Goal: Task Accomplishment & Management: Use online tool/utility

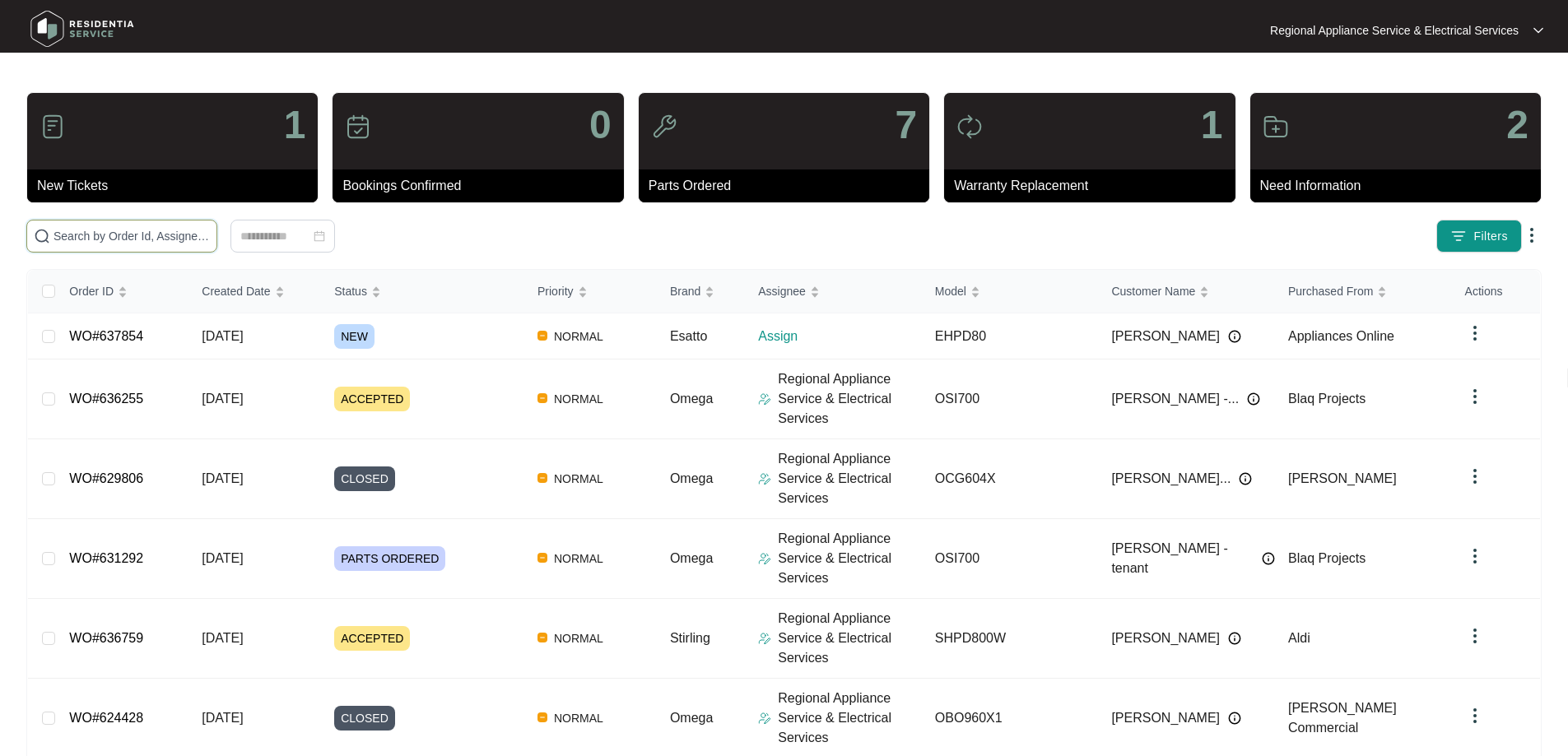
click at [210, 233] on input "text" at bounding box center [131, 235] width 156 height 18
type input "636255"
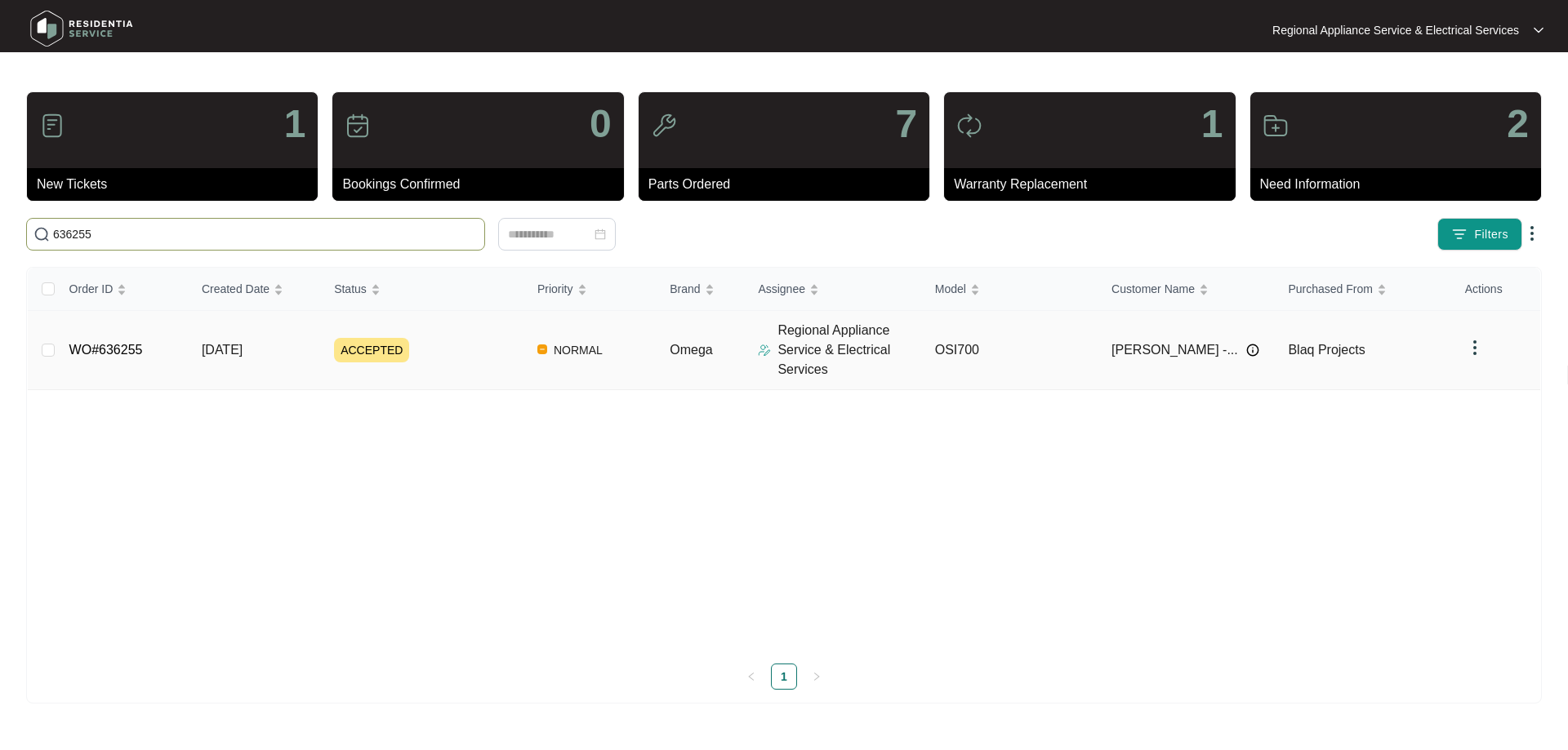
click at [241, 361] on td "[DATE]" at bounding box center [254, 350] width 133 height 79
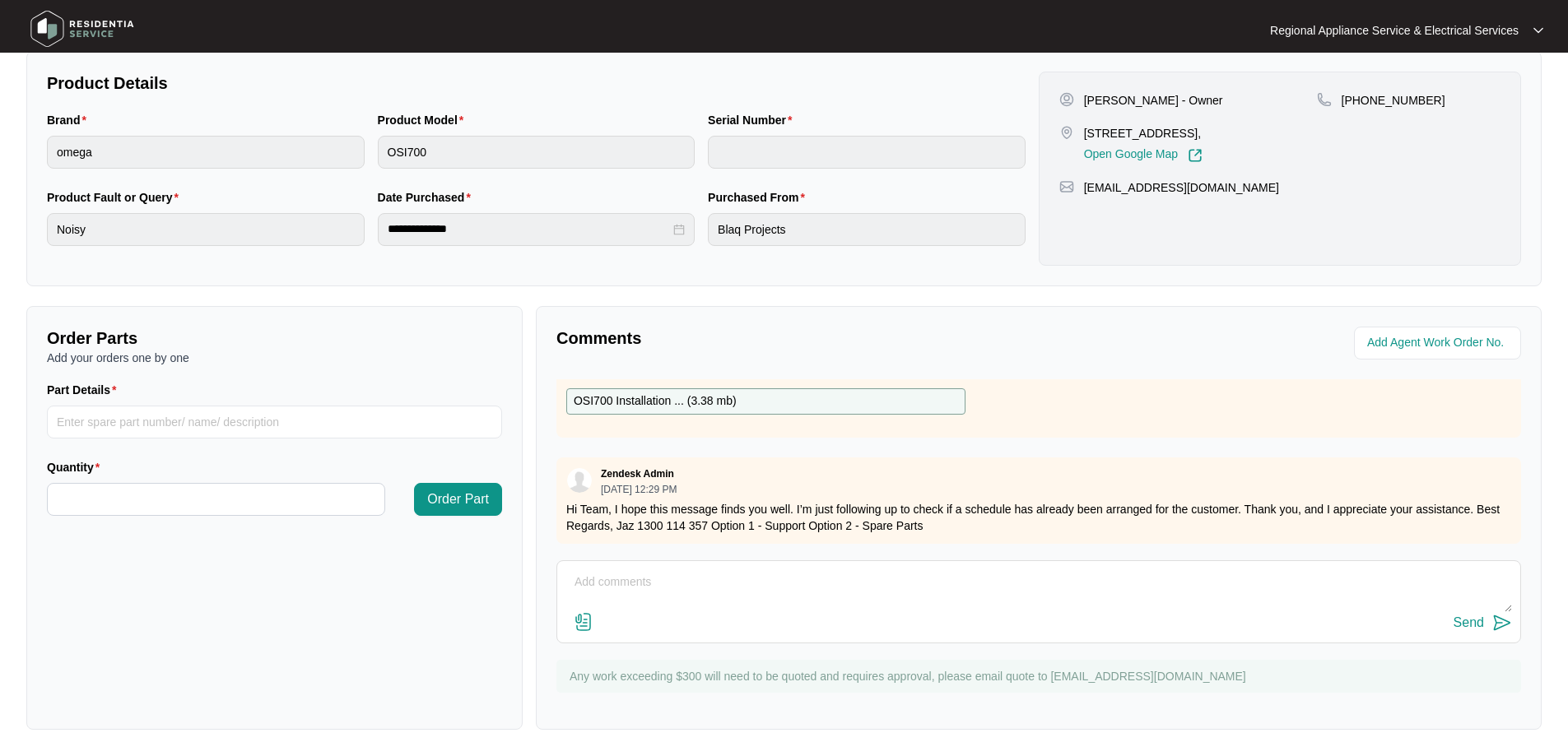
scroll to position [82, 0]
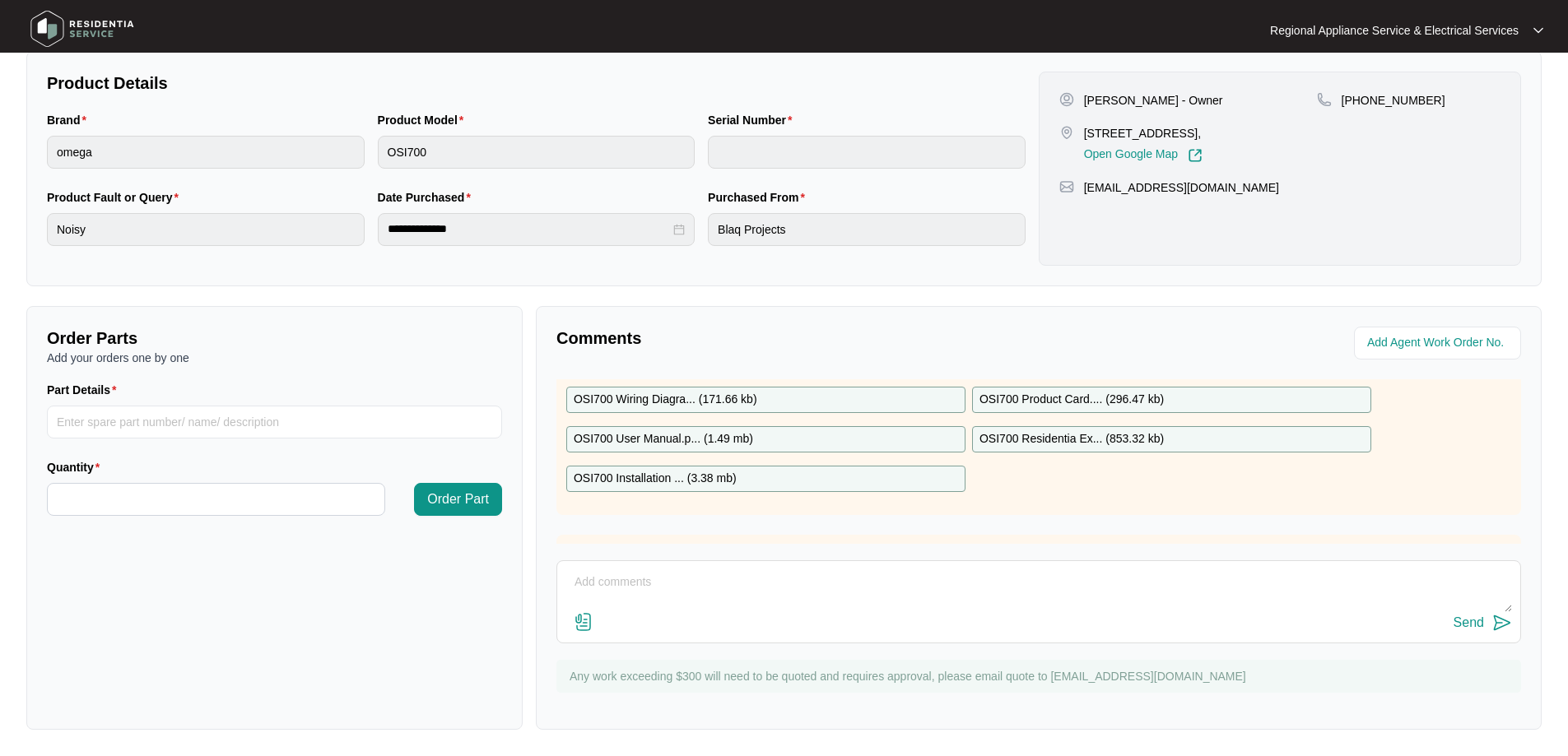
click at [1060, 434] on p "OSI700 Residentia Ex... ( 853.32 kb )" at bounding box center [1071, 439] width 184 height 18
click at [224, 413] on input "Part Details" at bounding box center [274, 421] width 455 height 33
type input "SP13898 WASH MOTOR"
click at [240, 495] on input "Quantity" at bounding box center [216, 499] width 336 height 31
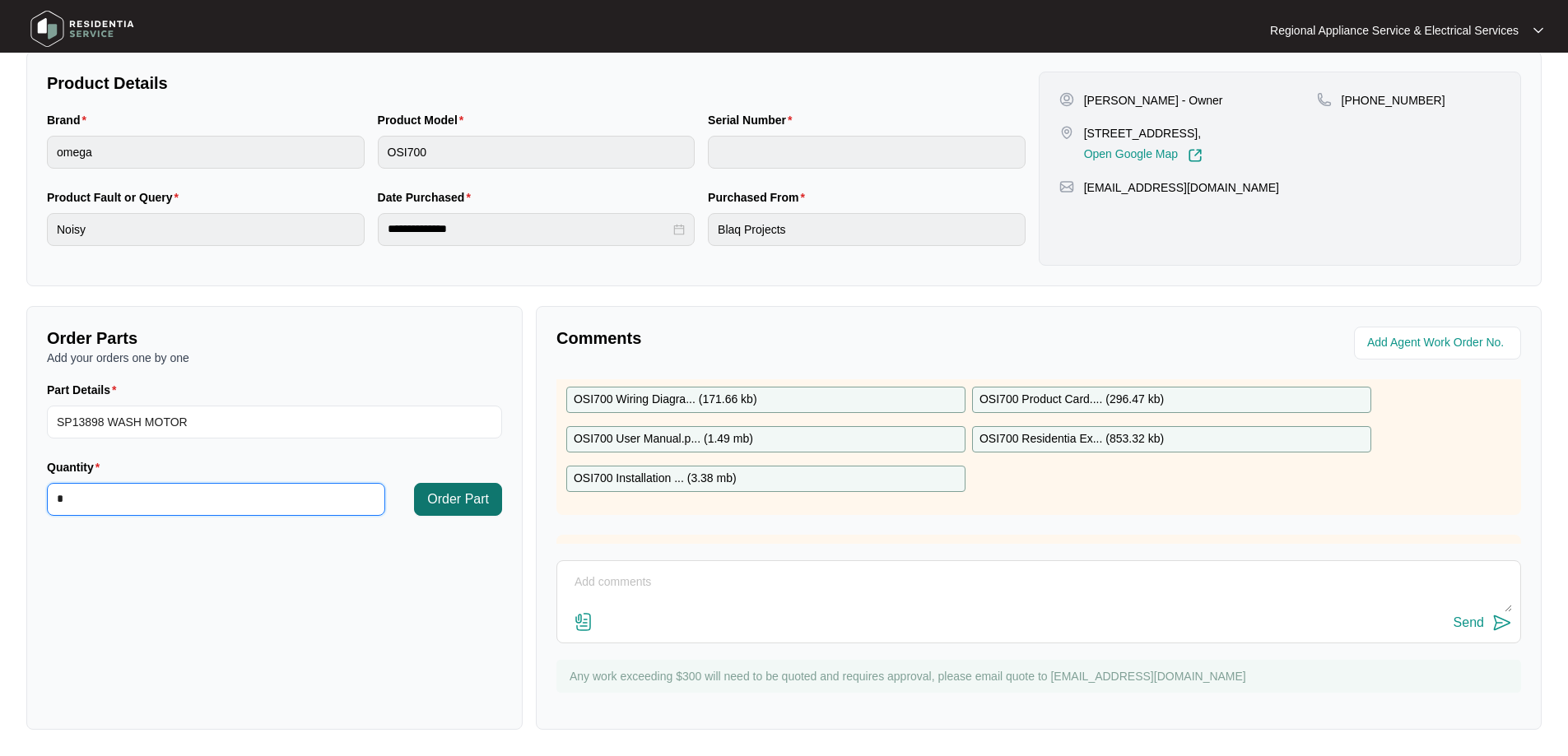
type input "*"
click at [467, 487] on button "Order Part" at bounding box center [458, 499] width 88 height 33
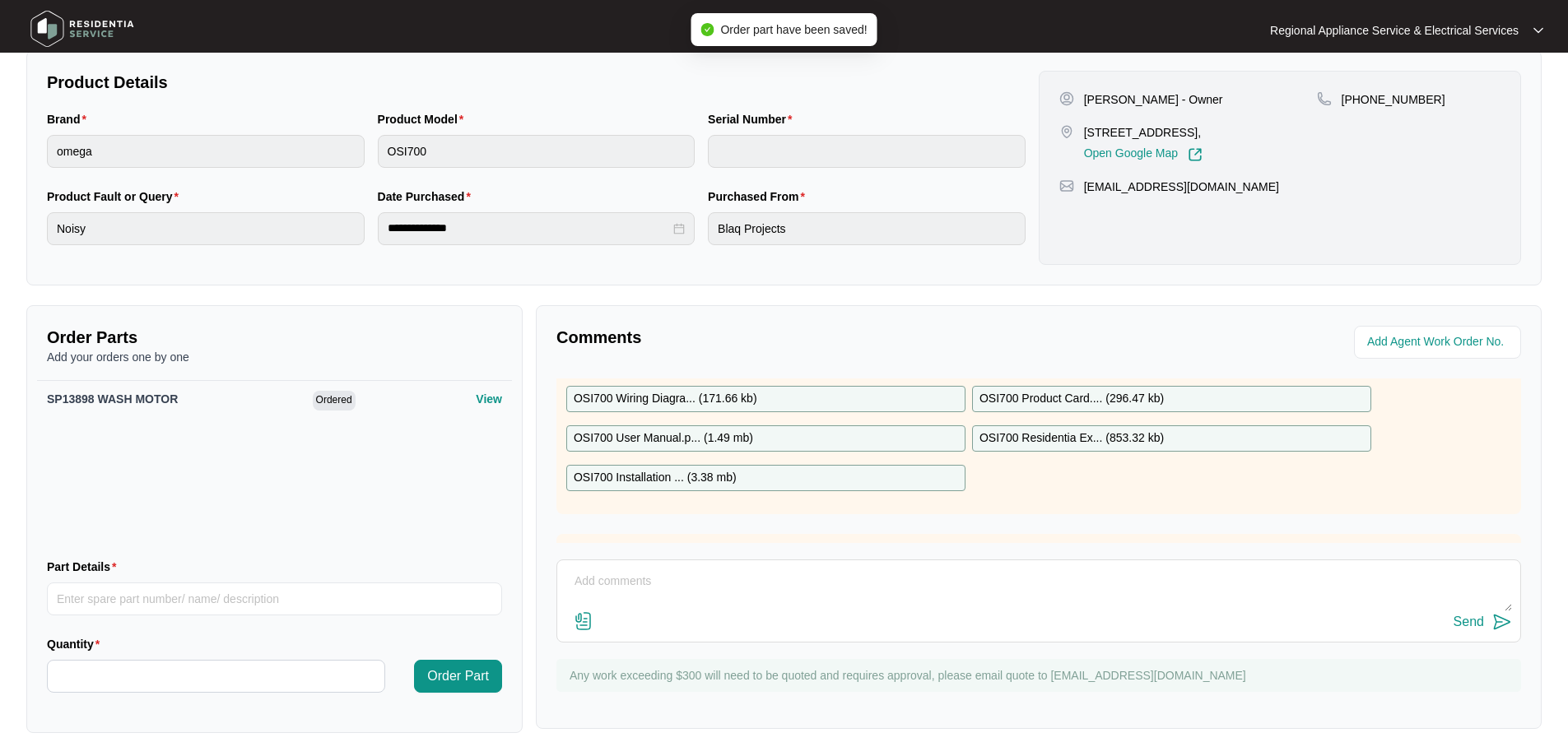
scroll to position [339, 0]
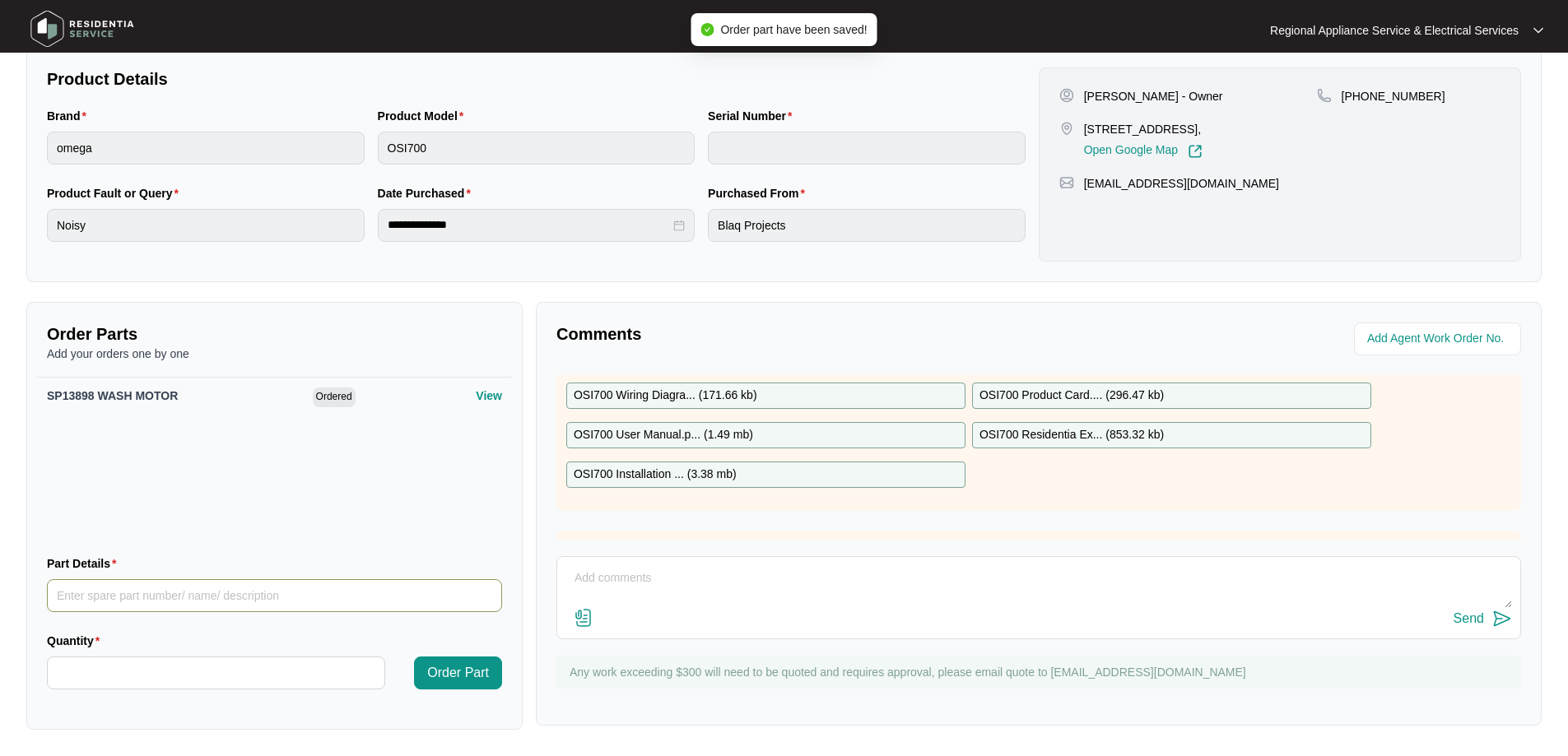
click at [170, 592] on input "Part Details" at bounding box center [274, 595] width 455 height 33
type input "SP10039 LOWER SPRAY ARM"
drag, startPoint x: 191, startPoint y: 678, endPoint x: 216, endPoint y: 671, distance: 26.0
click at [192, 678] on input "Quantity" at bounding box center [216, 673] width 336 height 31
type input "*"
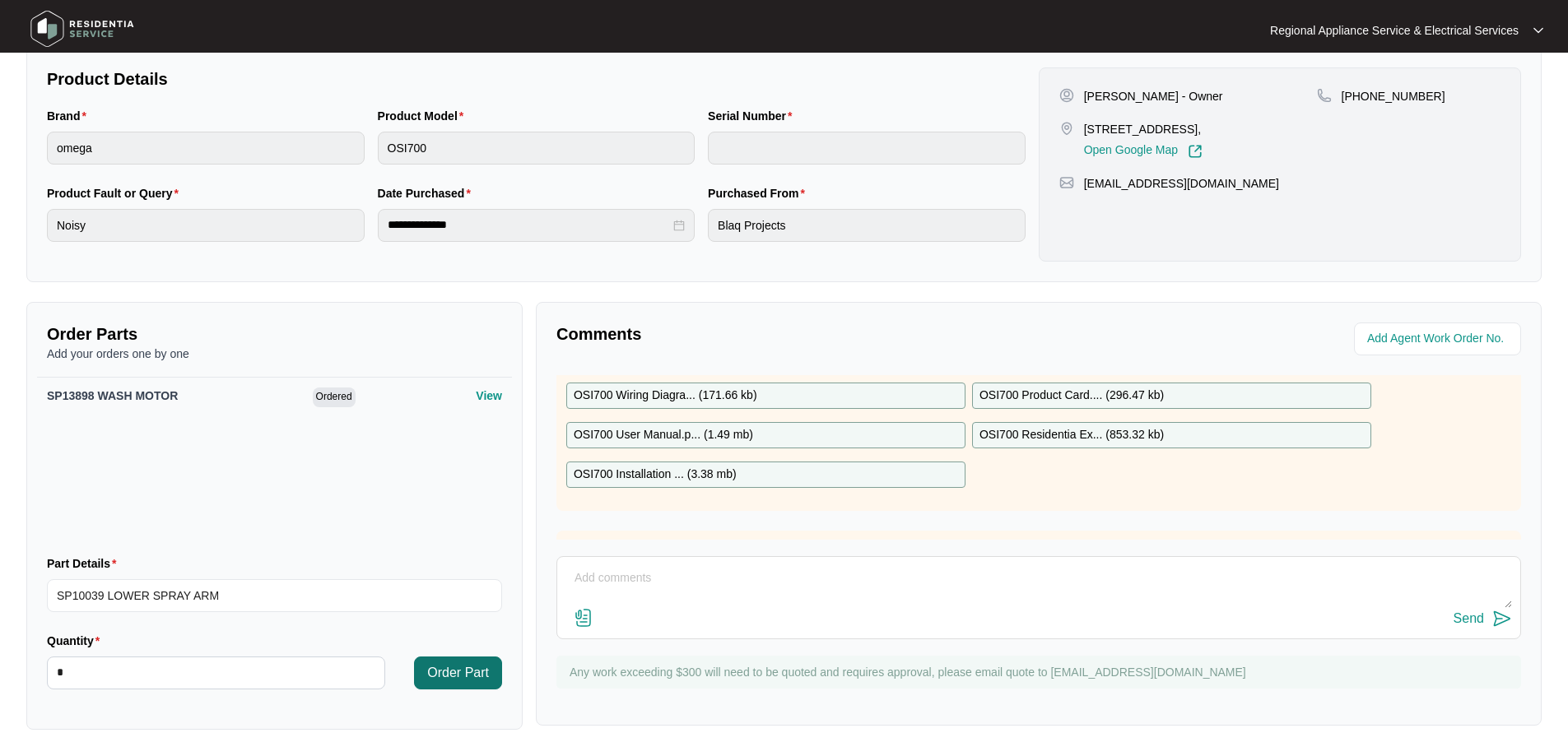
click at [468, 670] on span "Order Part" at bounding box center [458, 673] width 62 height 20
click at [229, 587] on input "Part Details" at bounding box center [274, 595] width 455 height 33
type input "SP20089 CLAMP"
drag, startPoint x: 237, startPoint y: 667, endPoint x: 273, endPoint y: 663, distance: 36.2
click at [248, 665] on input "Quantity" at bounding box center [216, 673] width 336 height 31
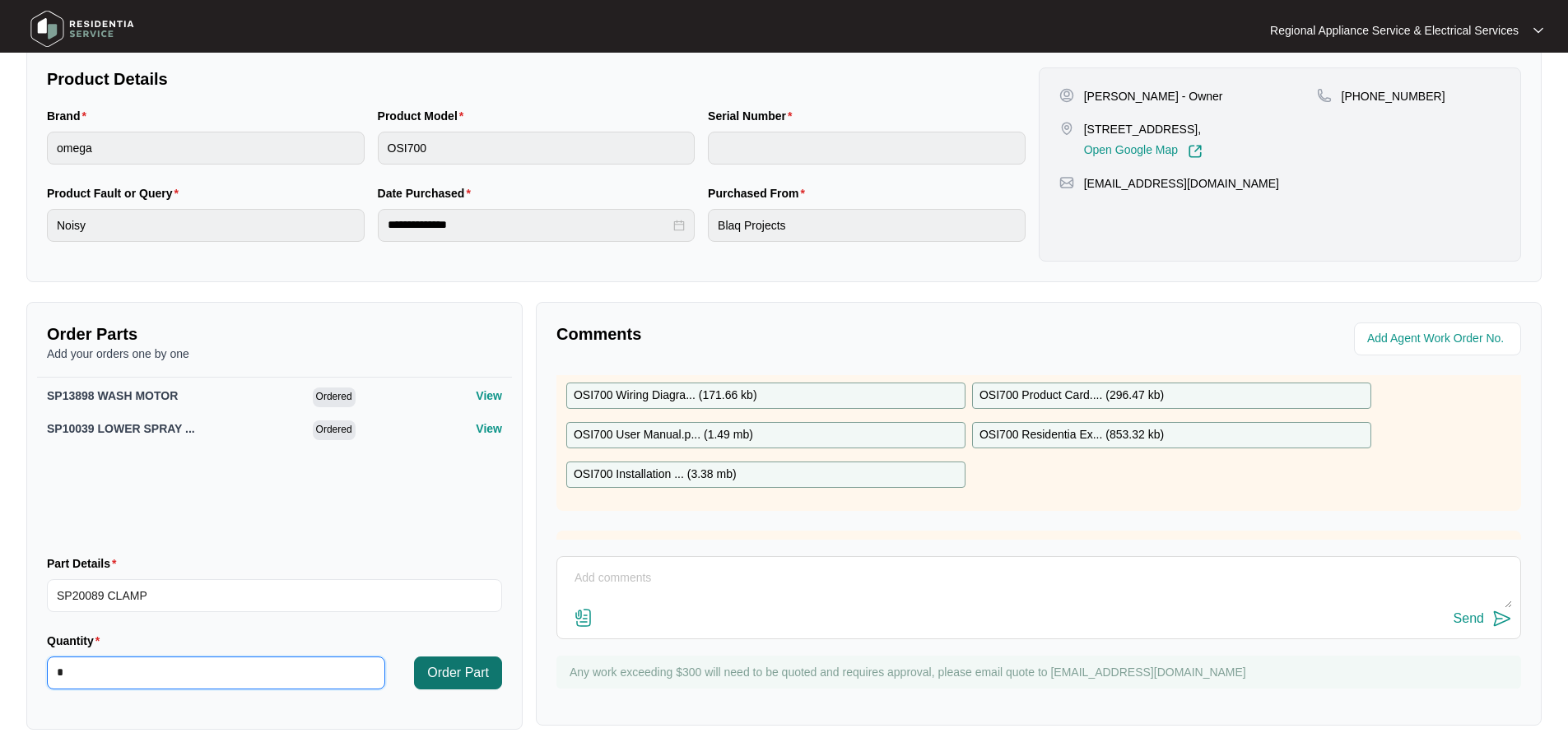
type input "*"
click at [467, 667] on span "Order Part" at bounding box center [458, 673] width 62 height 20
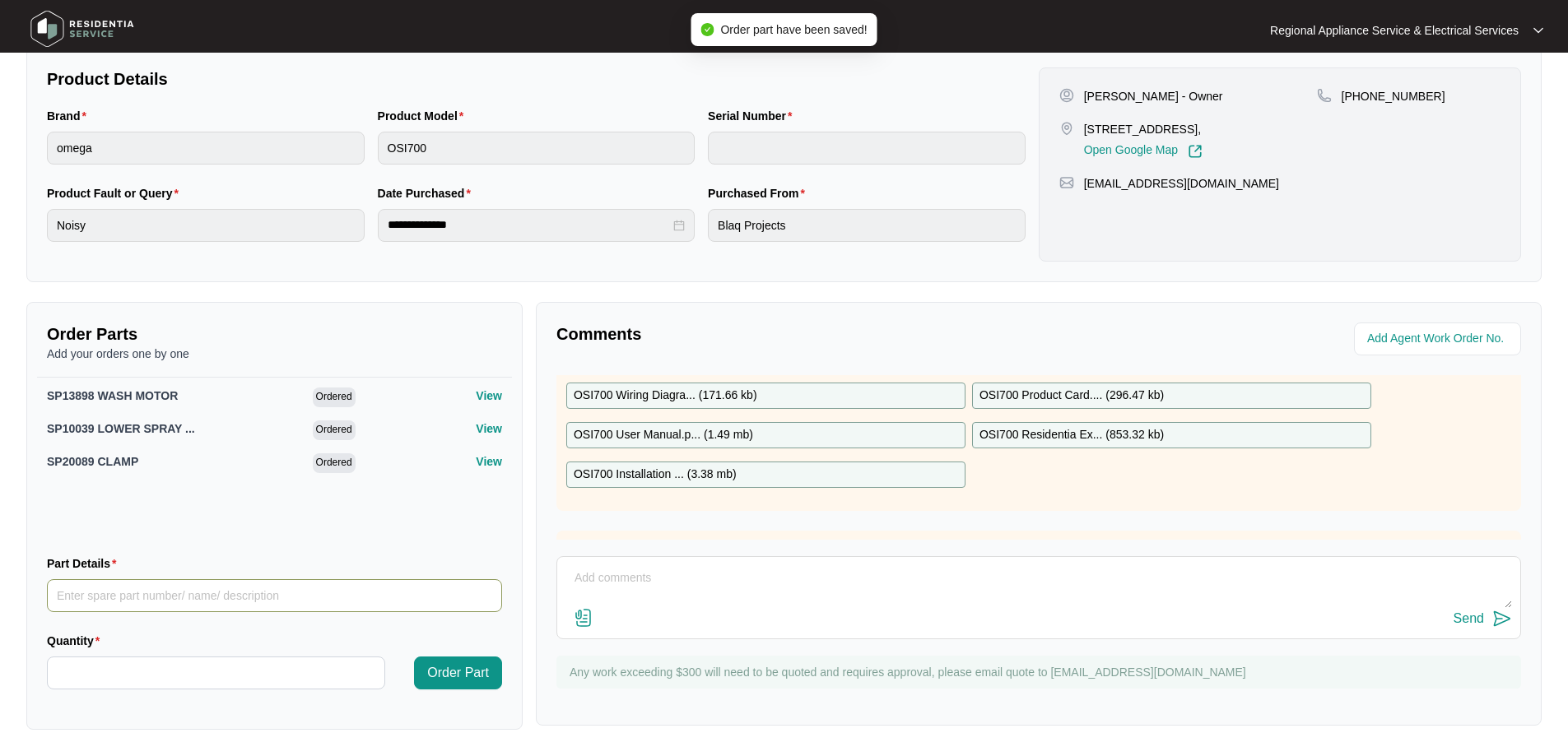
click at [278, 590] on input "Part Details" at bounding box center [274, 595] width 455 height 33
type input "SP20099 CLAMP"
click at [290, 675] on input "Quantity" at bounding box center [216, 673] width 336 height 31
type input "*"
click at [474, 672] on span "Order Part" at bounding box center [458, 673] width 62 height 20
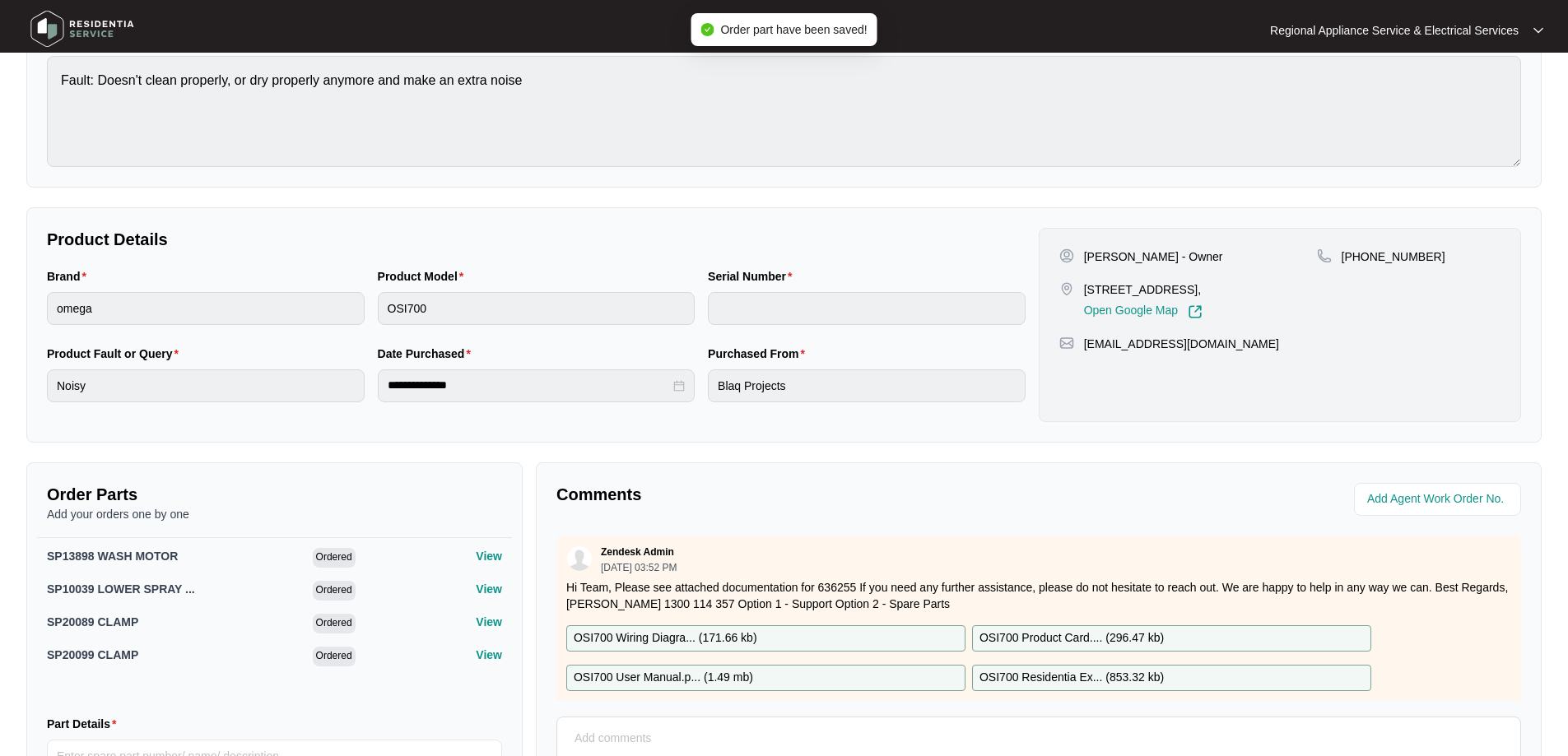
scroll to position [0, 0]
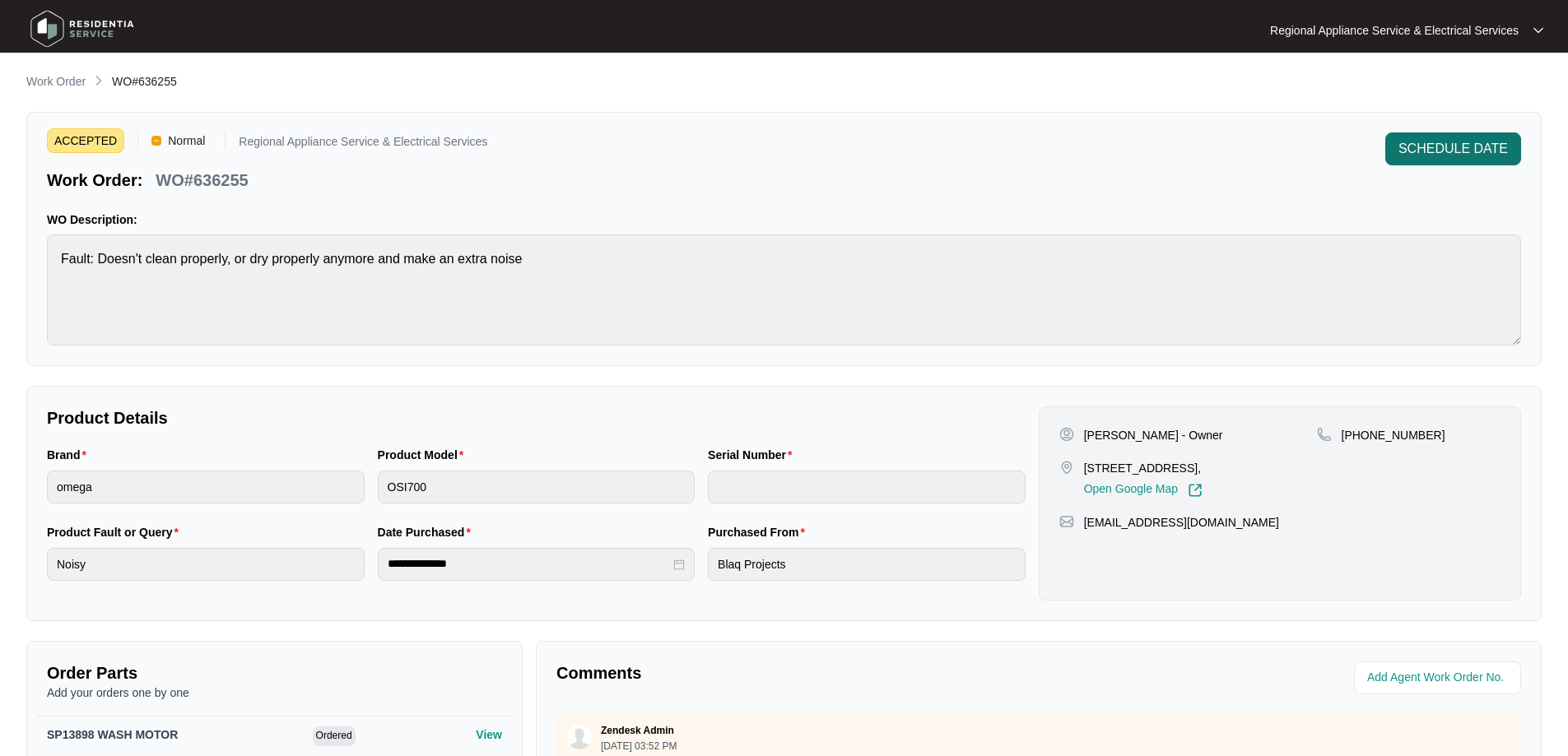
click at [1431, 146] on span "SCHEDULE DATE" at bounding box center [1452, 149] width 109 height 20
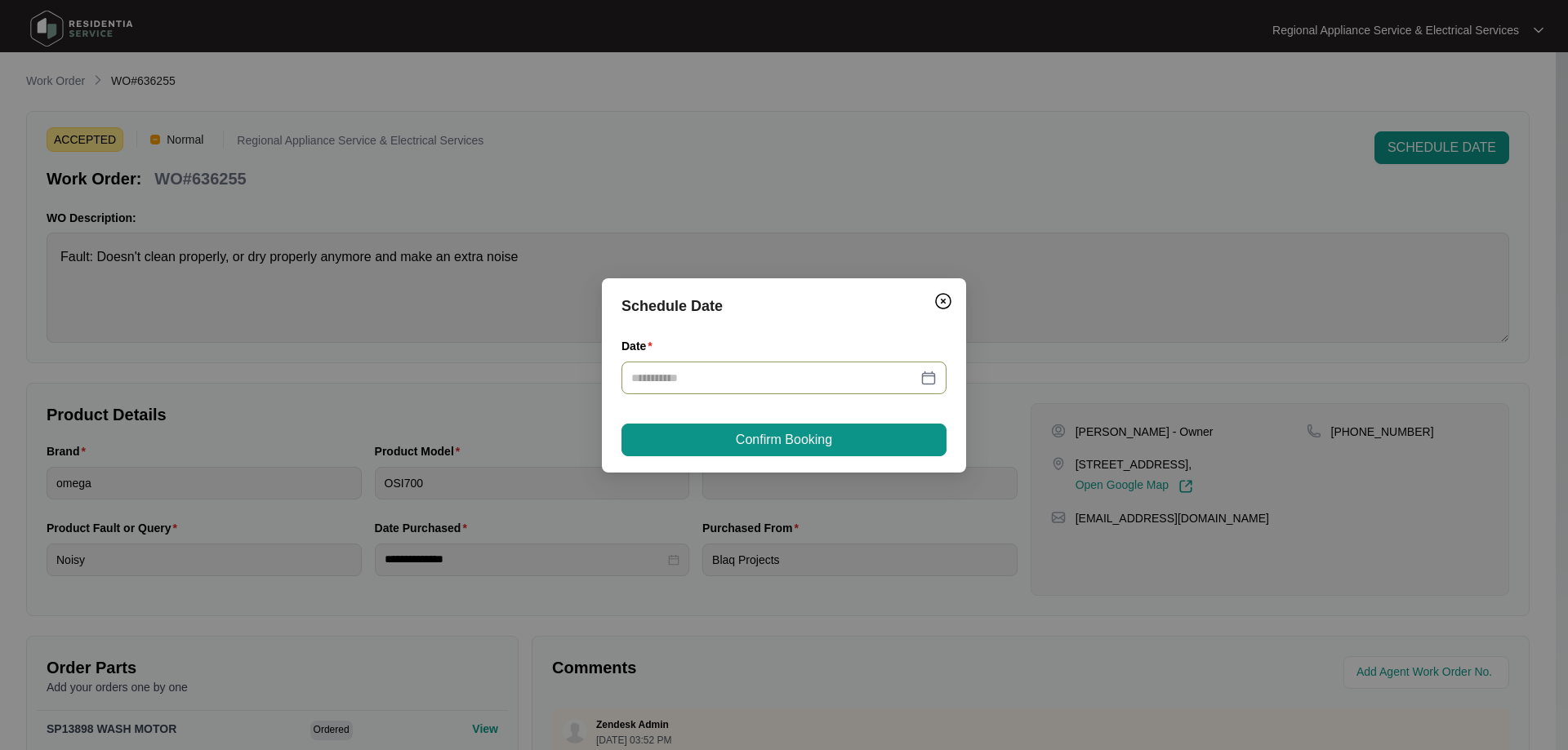
click at [926, 373] on div at bounding box center [784, 377] width 305 height 18
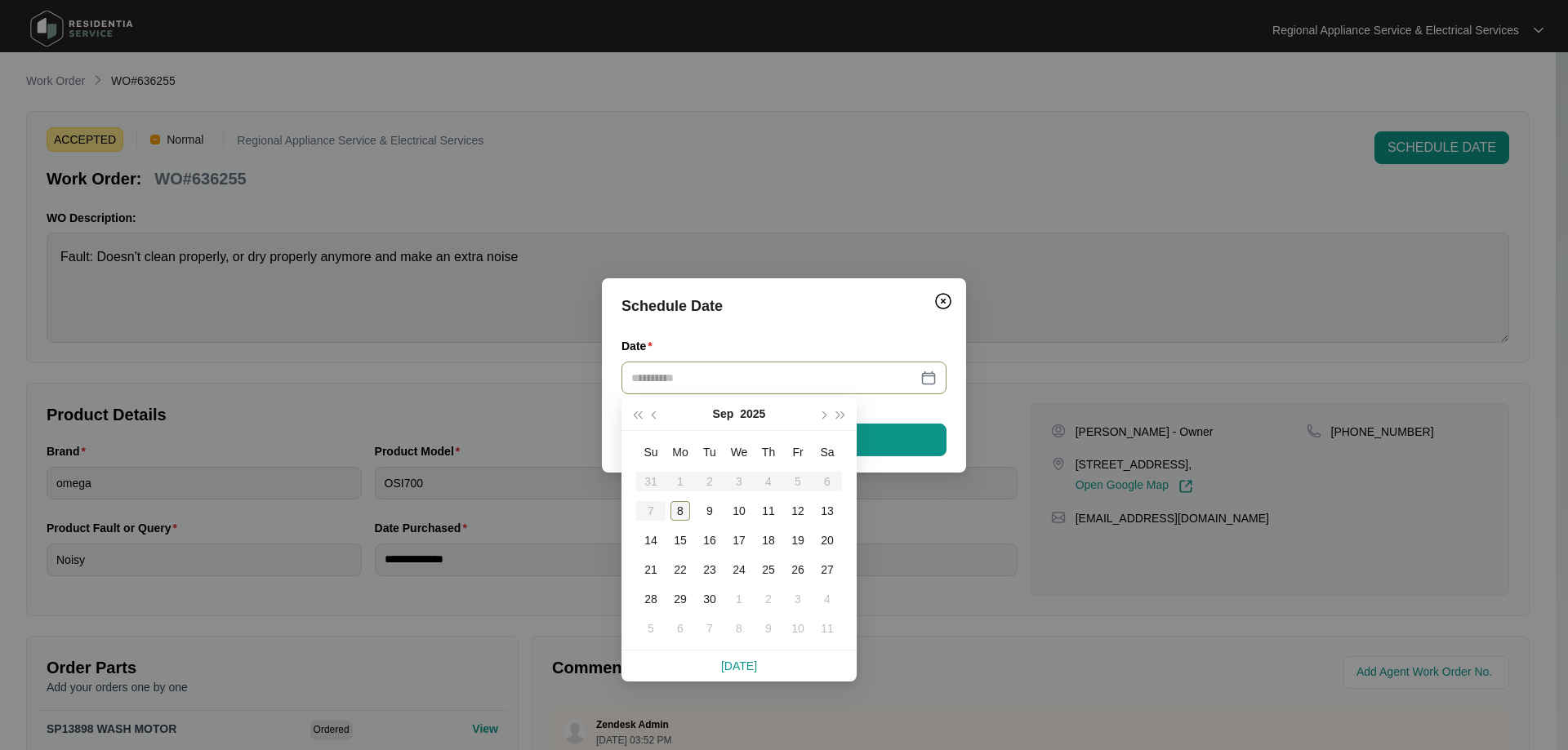
click at [682, 510] on div "8" at bounding box center [680, 511] width 19 height 19
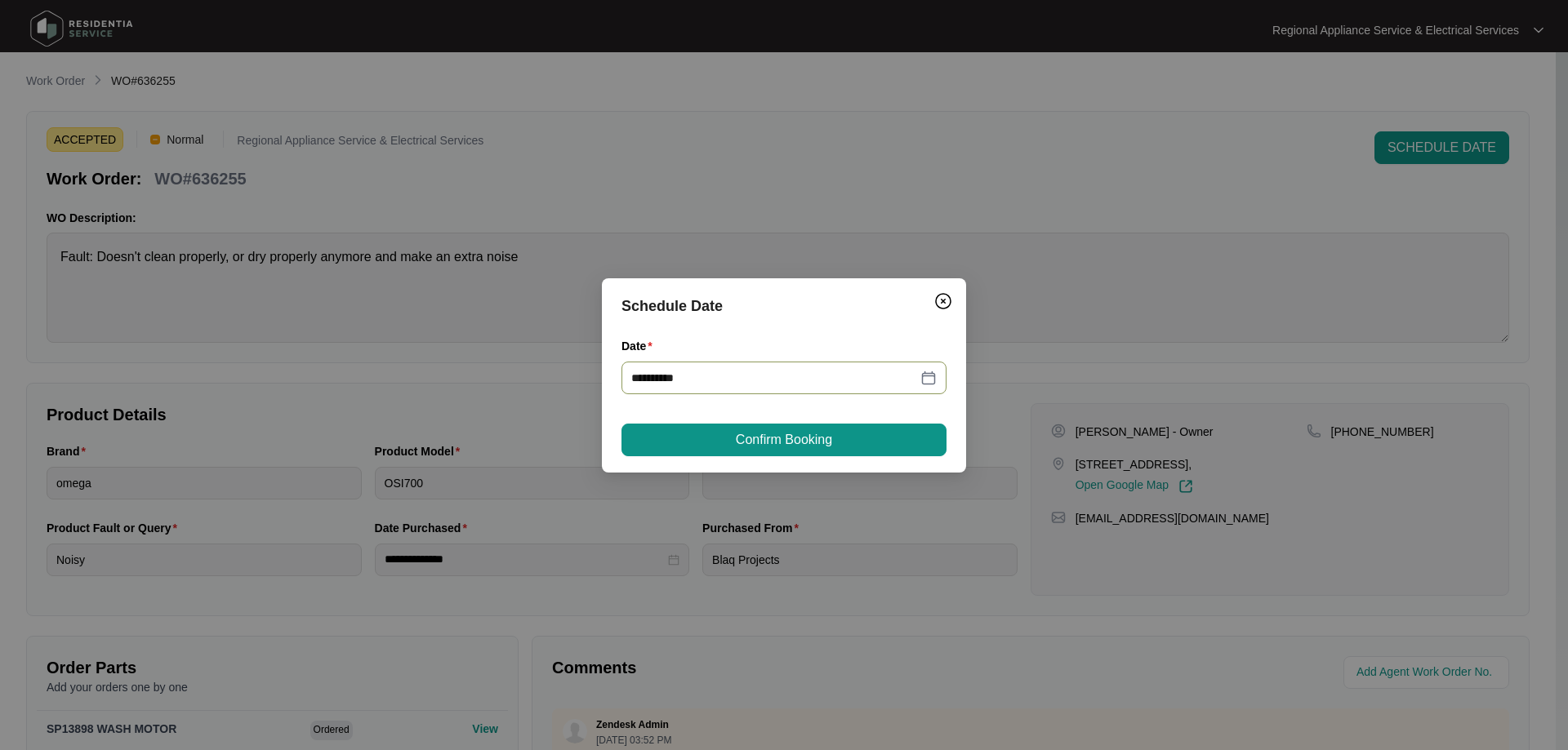
type input "**********"
click at [807, 443] on span "Confirm Booking" at bounding box center [784, 439] width 96 height 19
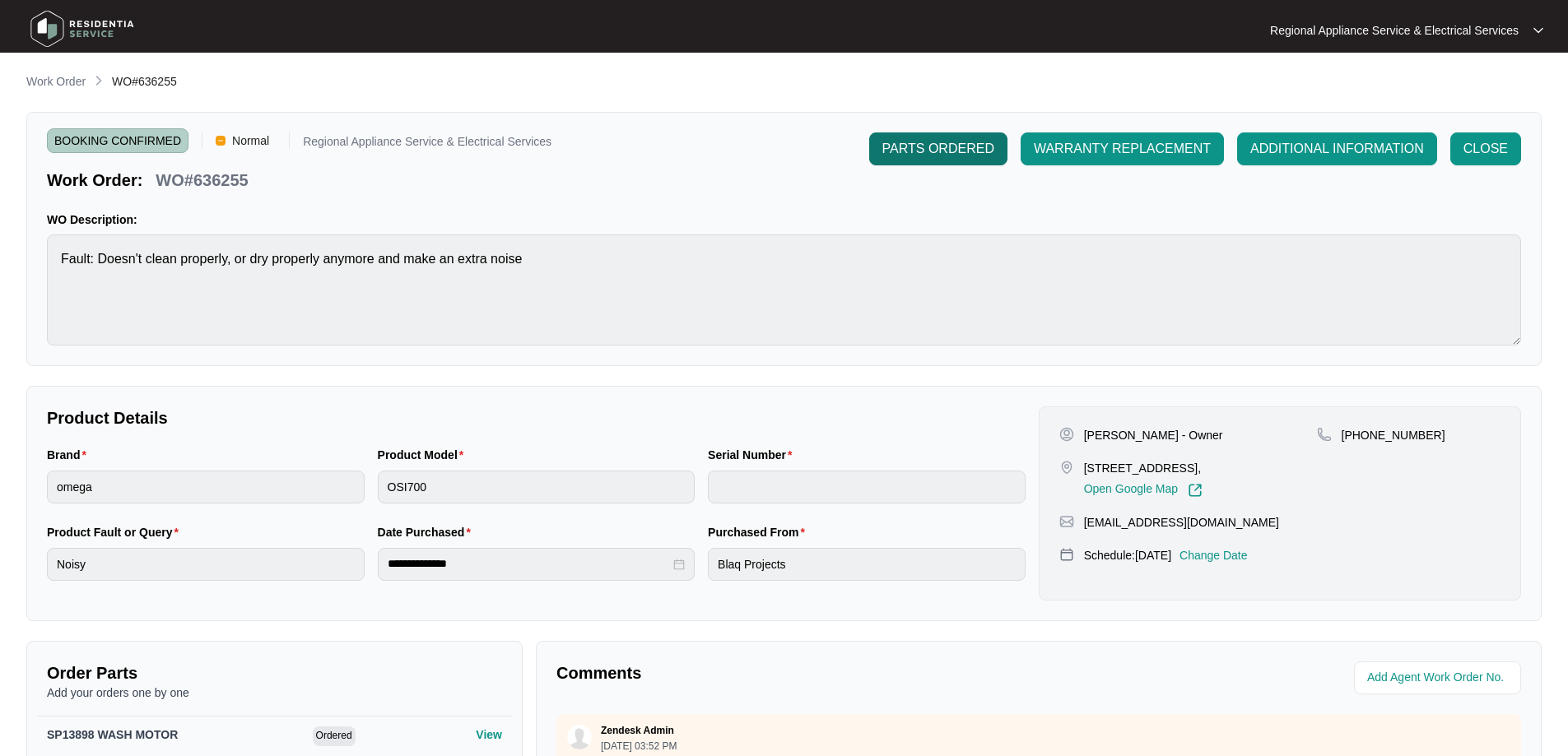
click at [934, 148] on span "PARTS ORDERED" at bounding box center [938, 149] width 112 height 20
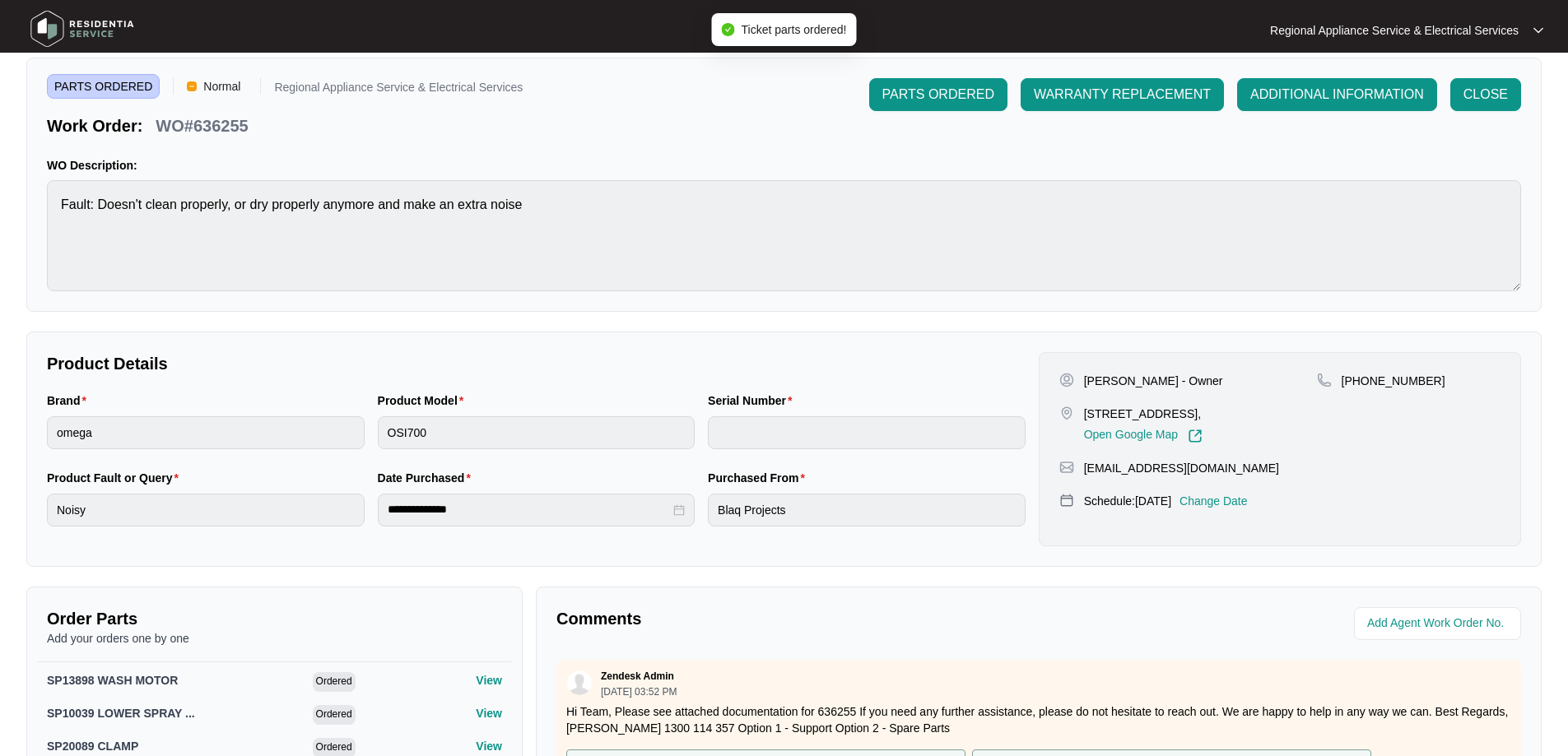
scroll to position [164, 0]
